Goal: Information Seeking & Learning: Learn about a topic

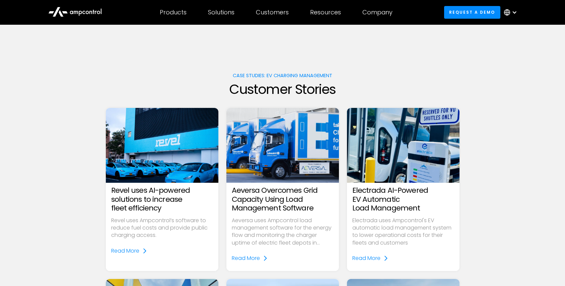
scroll to position [52, 0]
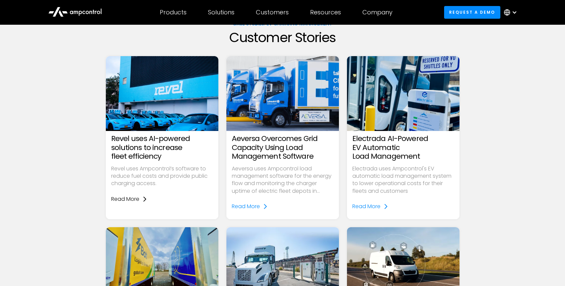
click at [126, 200] on div "Read More" at bounding box center [125, 199] width 28 height 7
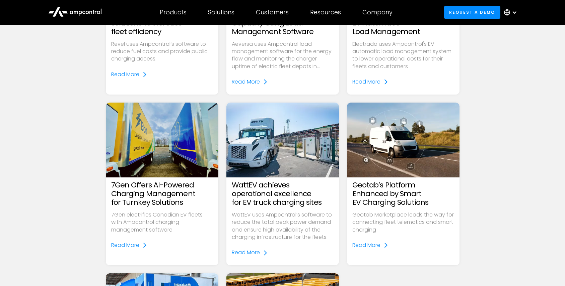
scroll to position [258, 0]
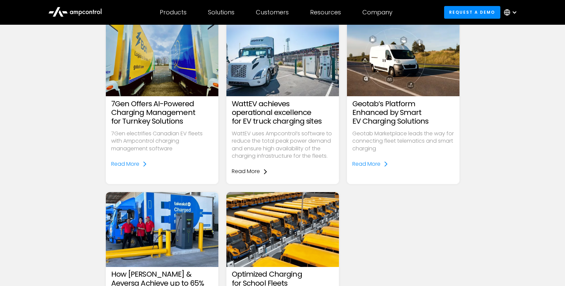
click at [250, 171] on div "Read More" at bounding box center [246, 171] width 28 height 7
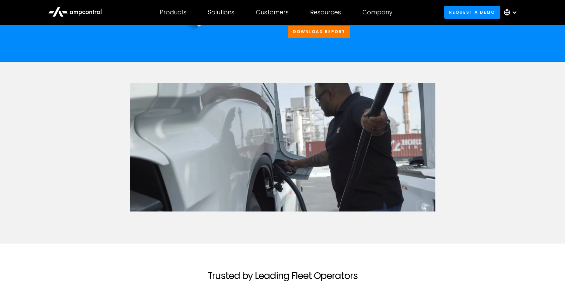
scroll to position [1304, 0]
